Goal: Check status: Check status

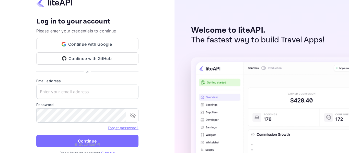
type input "zen.abddin@tbo.com"
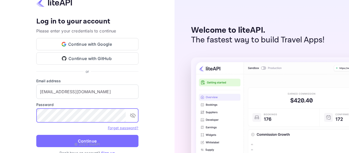
click at [79, 137] on button "Continue" at bounding box center [87, 141] width 102 height 12
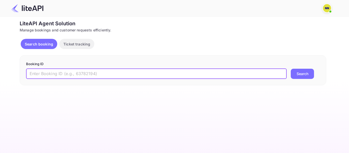
click at [44, 77] on input "text" at bounding box center [156, 74] width 260 height 10
paste input "9057748"
type input "9057748"
click at [306, 71] on button "Search" at bounding box center [302, 74] width 23 height 10
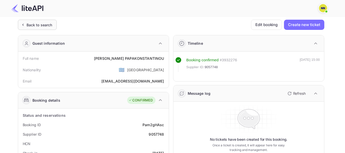
click at [30, 22] on div "Back to search" at bounding box center [37, 25] width 39 height 10
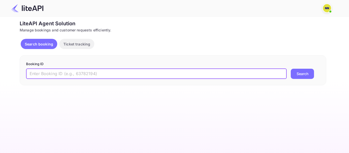
click at [67, 72] on input "text" at bounding box center [156, 74] width 260 height 10
paste input "9057748"
type input "9057748"
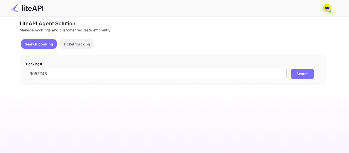
click at [305, 76] on button "Search" at bounding box center [302, 74] width 23 height 10
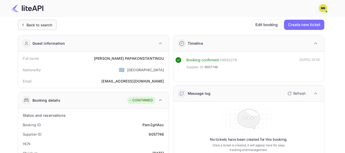
click at [38, 28] on div "Back to search" at bounding box center [37, 25] width 39 height 10
